Goal: Manage account settings

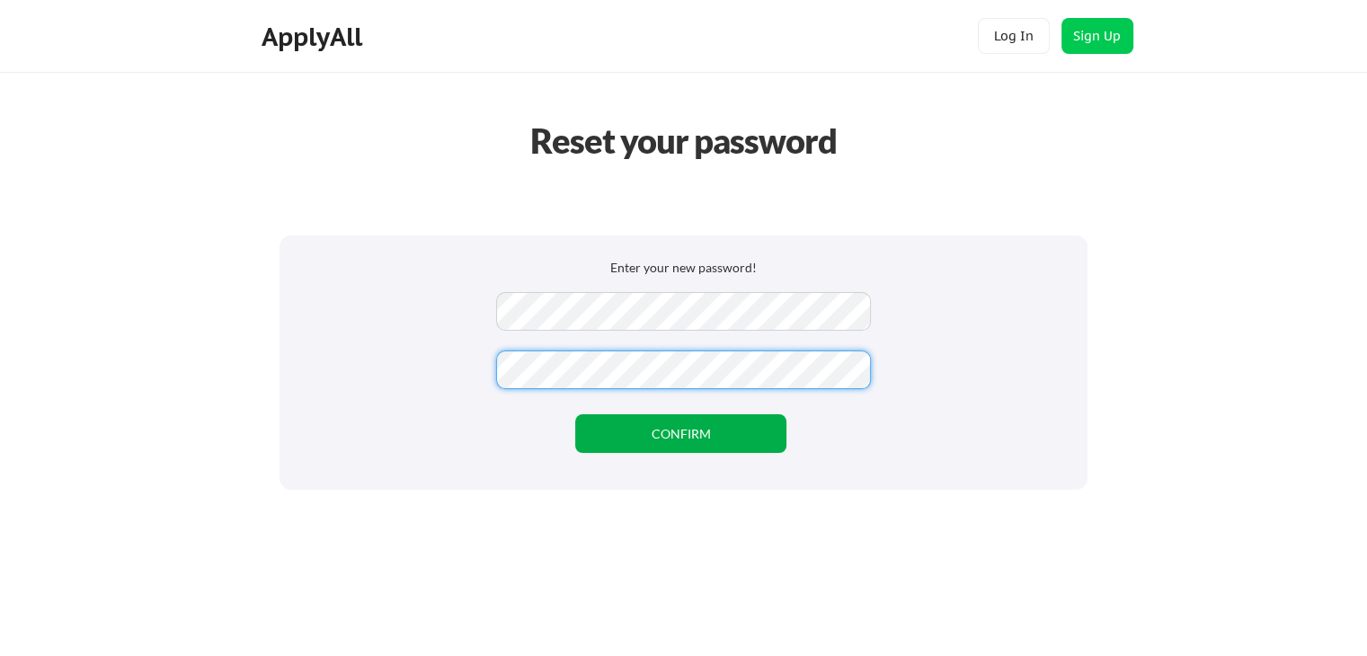
click at [676, 436] on button "CONFIRM" at bounding box center [680, 433] width 211 height 39
click at [657, 432] on button "CONFIRM" at bounding box center [680, 433] width 211 height 39
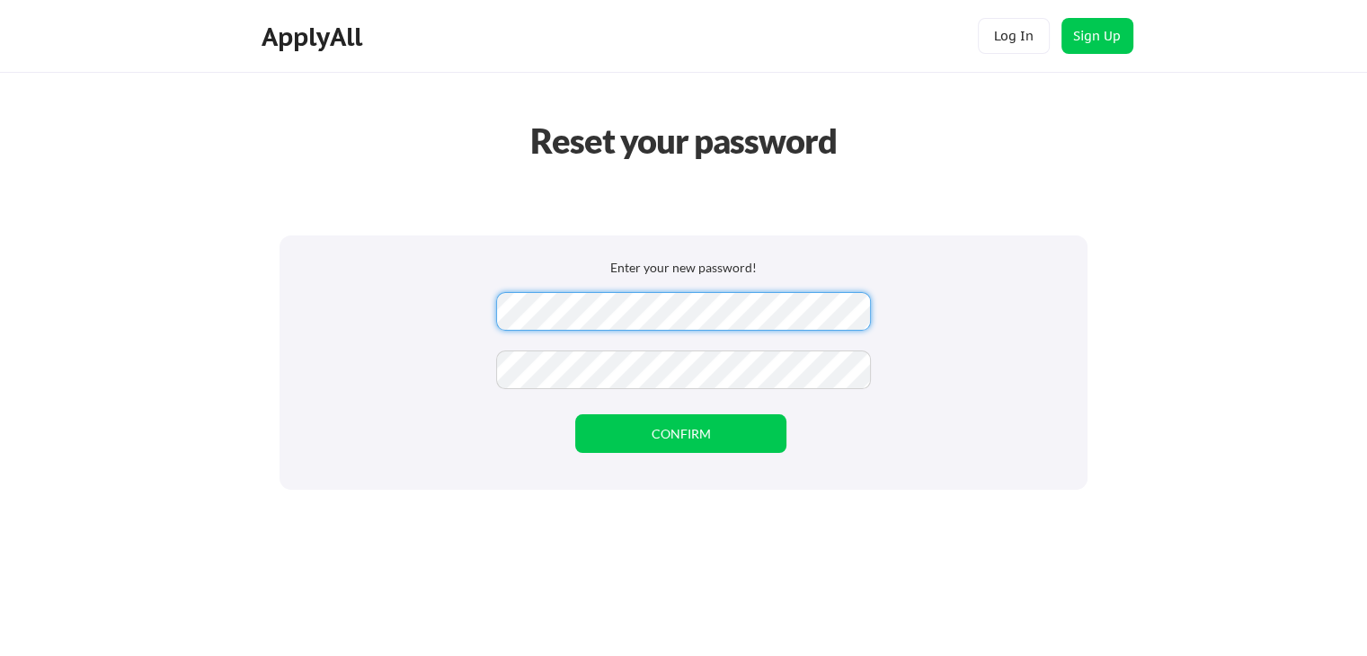
click at [302, 246] on div "Enter your new password! CONFIRM" at bounding box center [684, 363] width 808 height 254
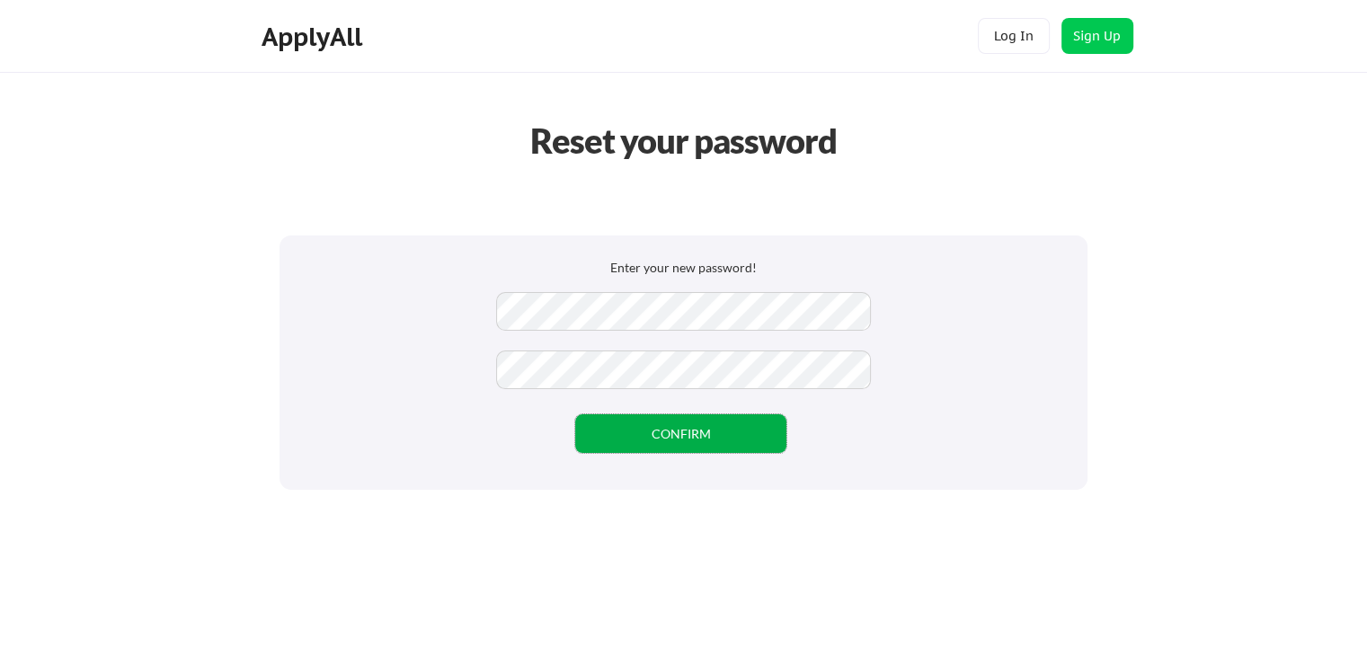
click at [708, 449] on button "CONFIRM" at bounding box center [680, 433] width 211 height 39
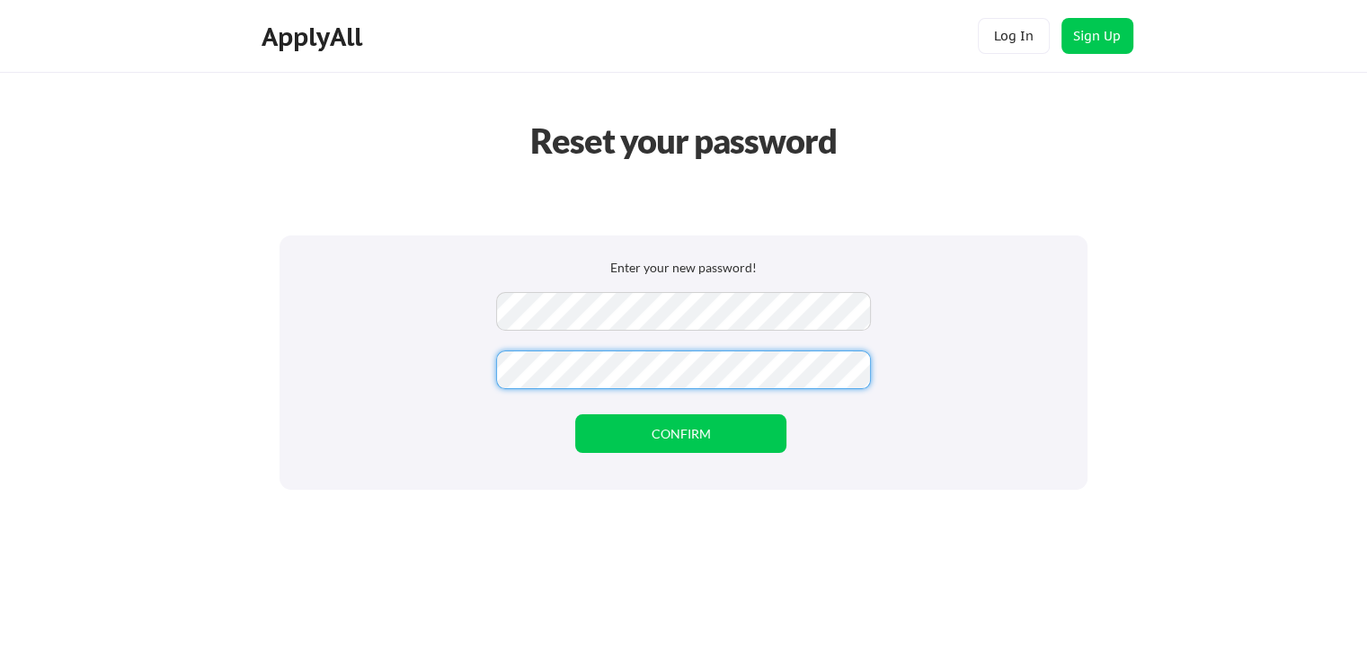
click at [291, 387] on div "Enter your new password! CONFIRM" at bounding box center [684, 363] width 808 height 254
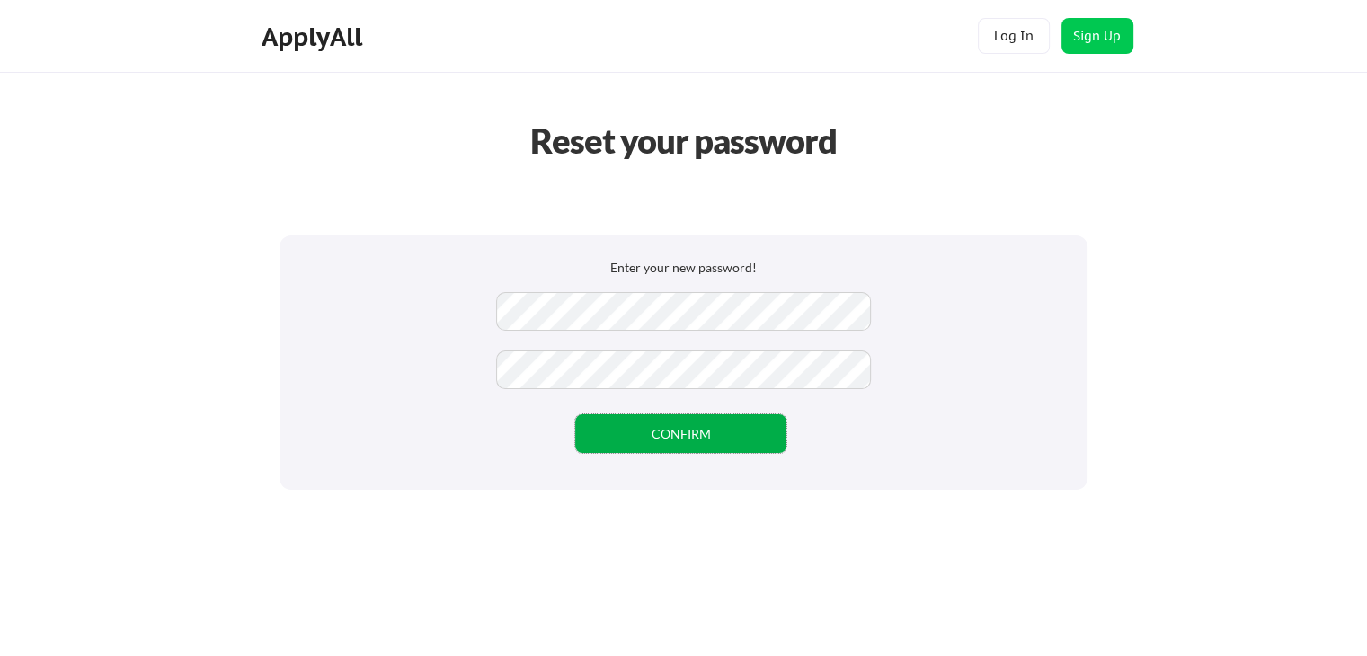
click at [671, 429] on button "CONFIRM" at bounding box center [680, 433] width 211 height 39
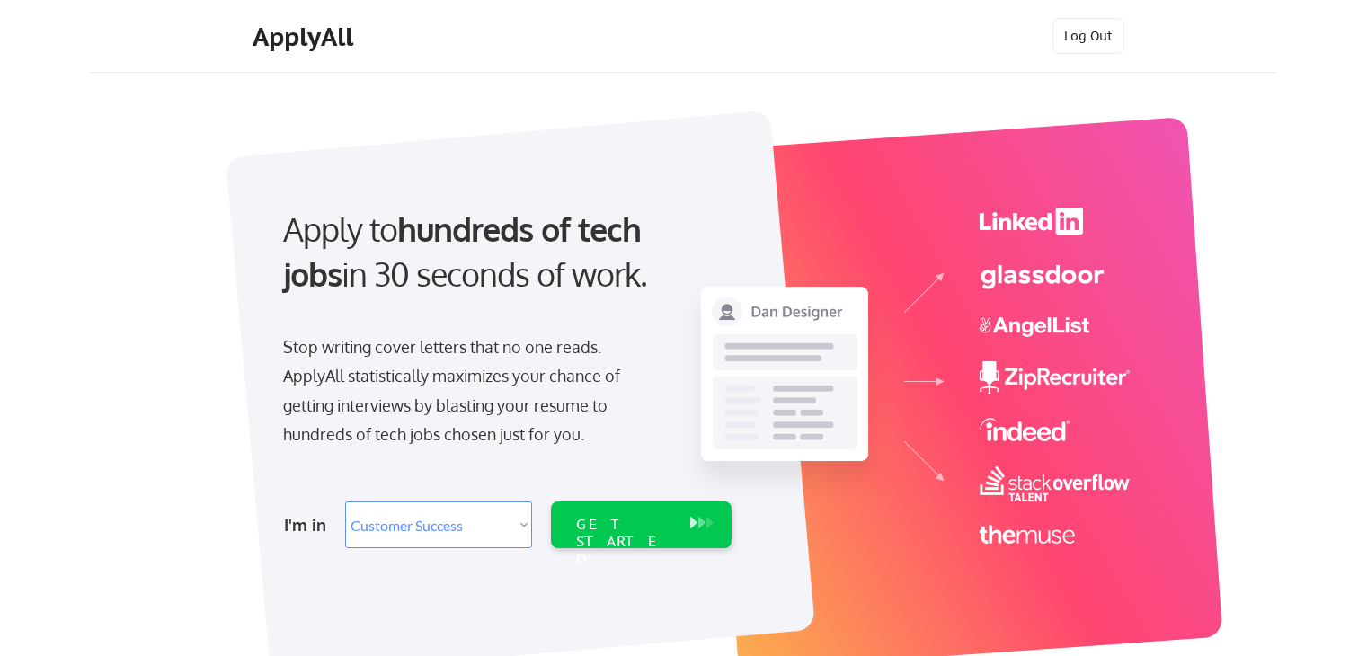
select select ""sales""
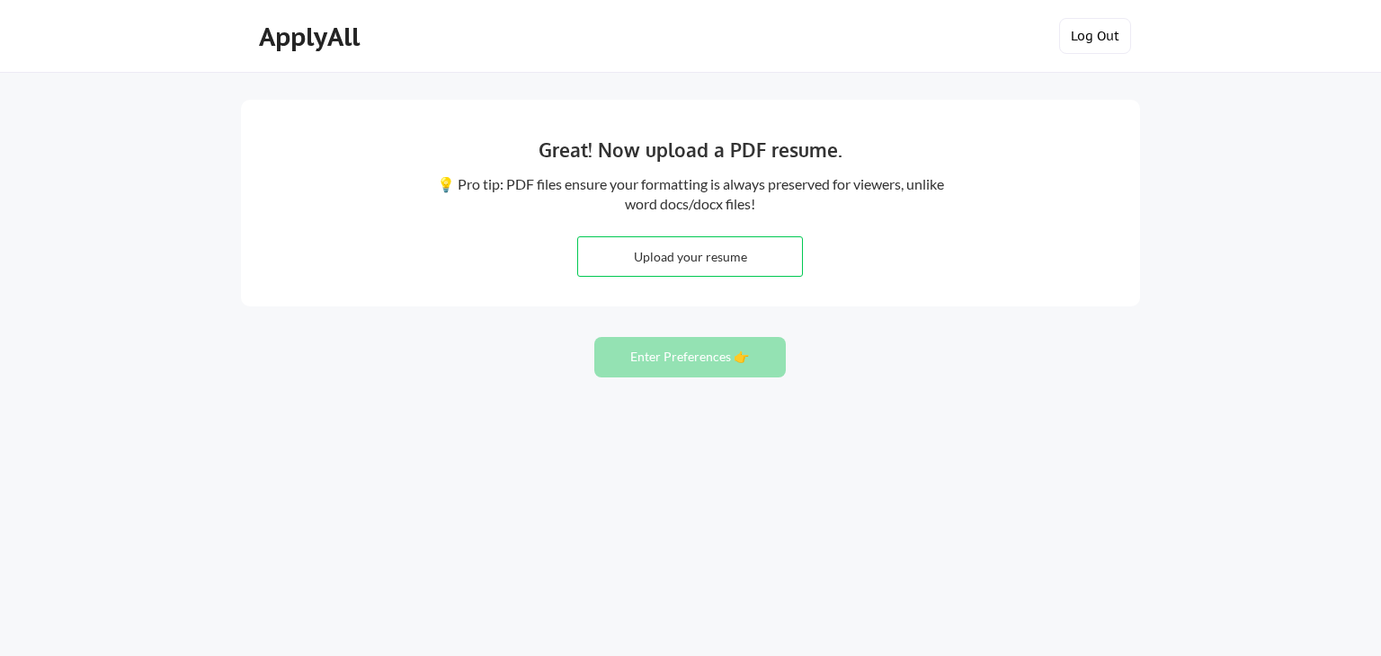
click at [1104, 33] on button "Log Out" at bounding box center [1095, 36] width 72 height 36
